Goal: Information Seeking & Learning: Learn about a topic

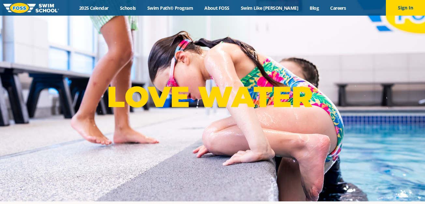
scroll to position [3, 0]
click at [328, 12] on div "Menu 2025 Calendar Schools Swim Path® Program About FOSS Swim Like Regan Blog C…" at bounding box center [212, 8] width 425 height 16
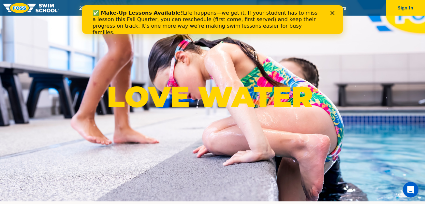
scroll to position [0, 0]
click at [335, 14] on div "Close" at bounding box center [333, 13] width 7 height 4
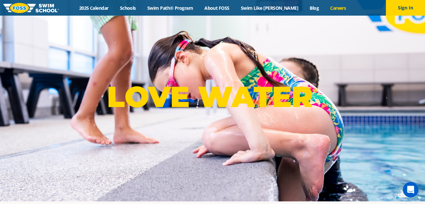
click at [329, 8] on link "Careers" at bounding box center [337, 8] width 27 height 6
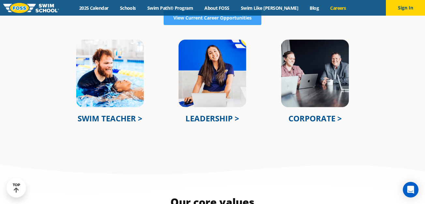
scroll to position [234, 0]
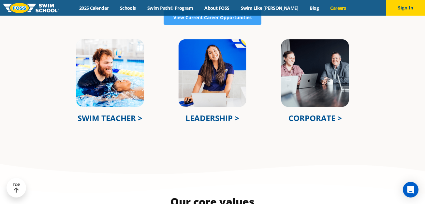
click at [307, 114] on link "CORPORATE >" at bounding box center [314, 118] width 53 height 11
